Goal: Transaction & Acquisition: Purchase product/service

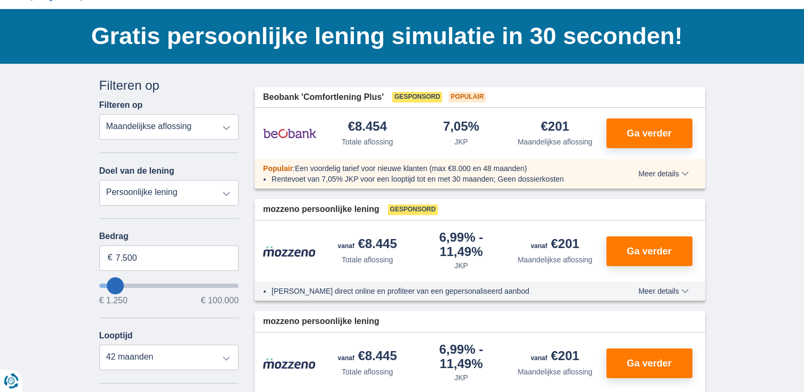
scroll to position [88, 0]
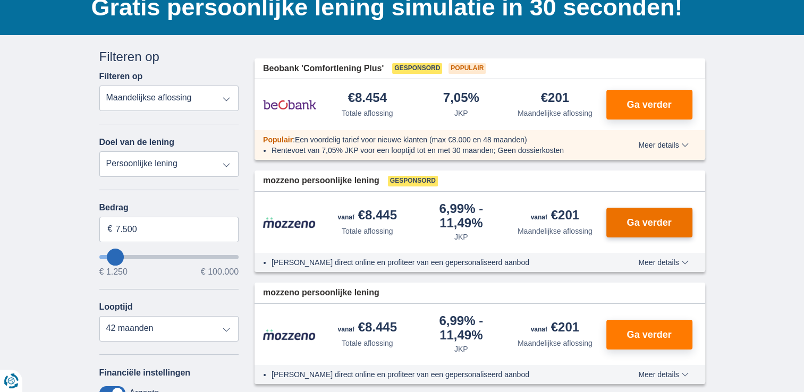
click at [629, 225] on span "Ga verder" at bounding box center [648, 223] width 45 height 10
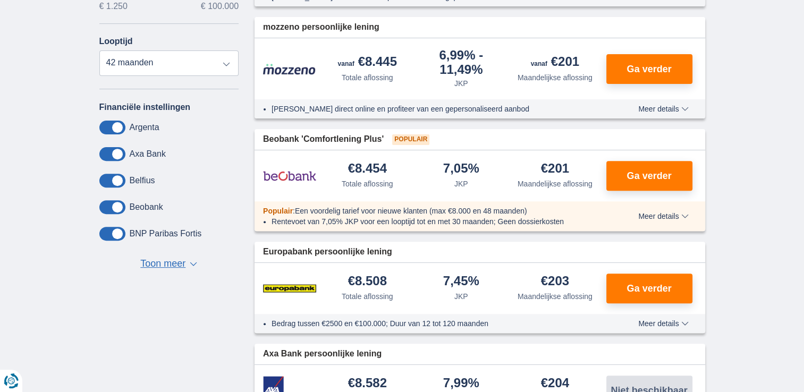
scroll to position [442, 0]
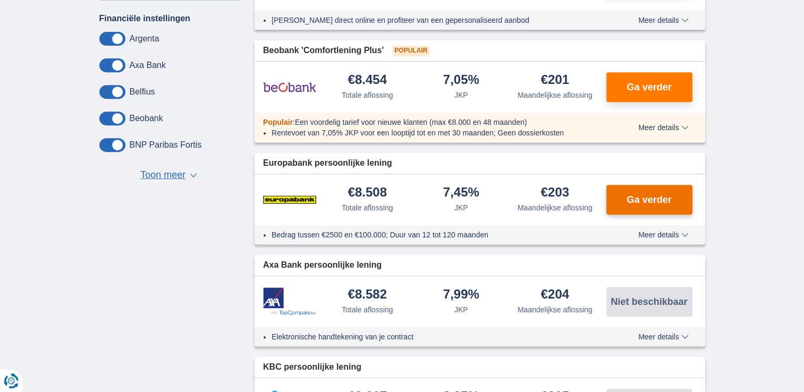
click at [624, 195] on button "Ga verder" at bounding box center [649, 200] width 86 height 30
